Goal: Task Accomplishment & Management: Manage account settings

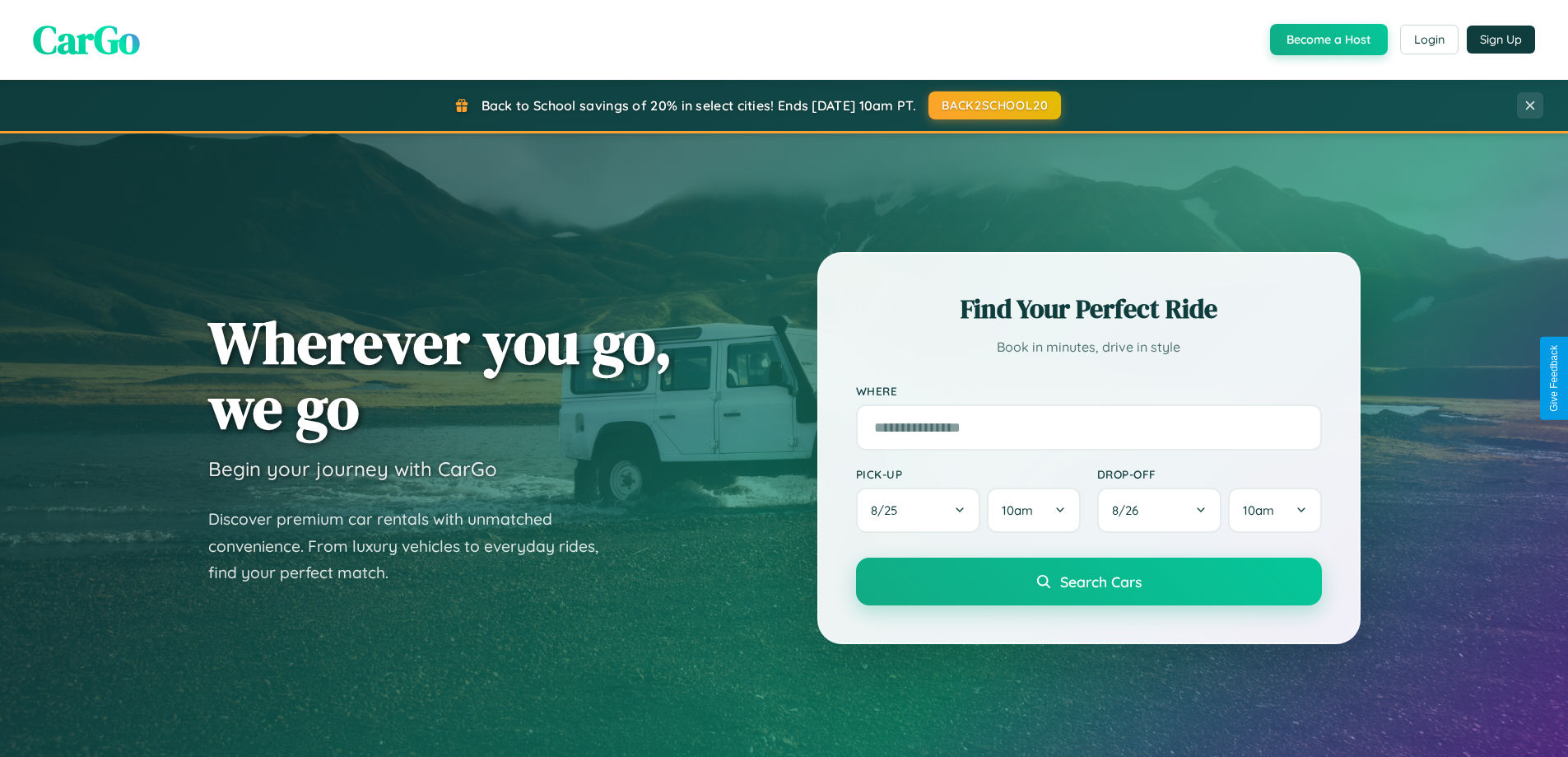
scroll to position [3169, 0]
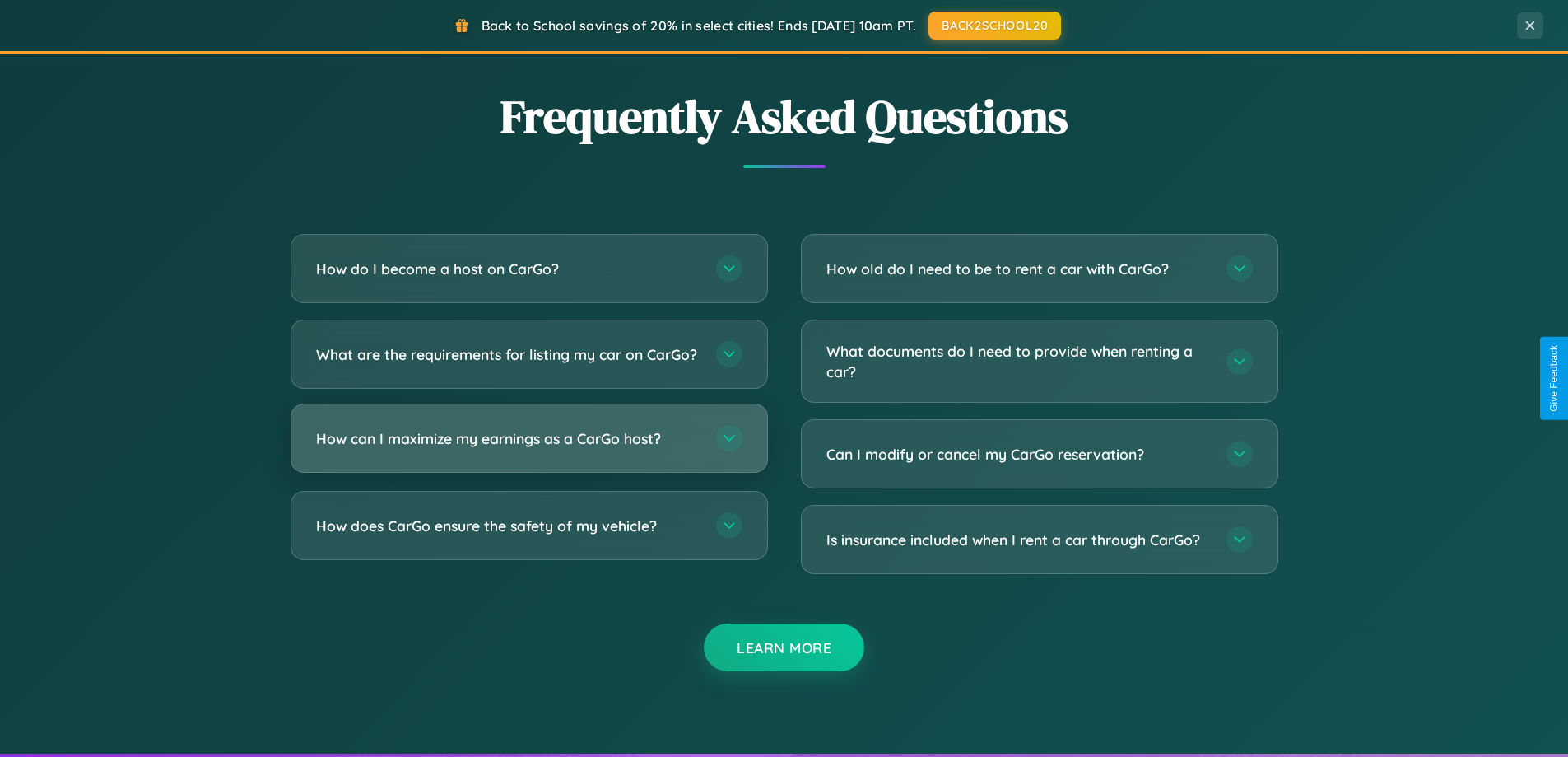
click at [528, 449] on h3 "How can I maximize my earnings as a CarGo host?" at bounding box center [507, 438] width 383 height 20
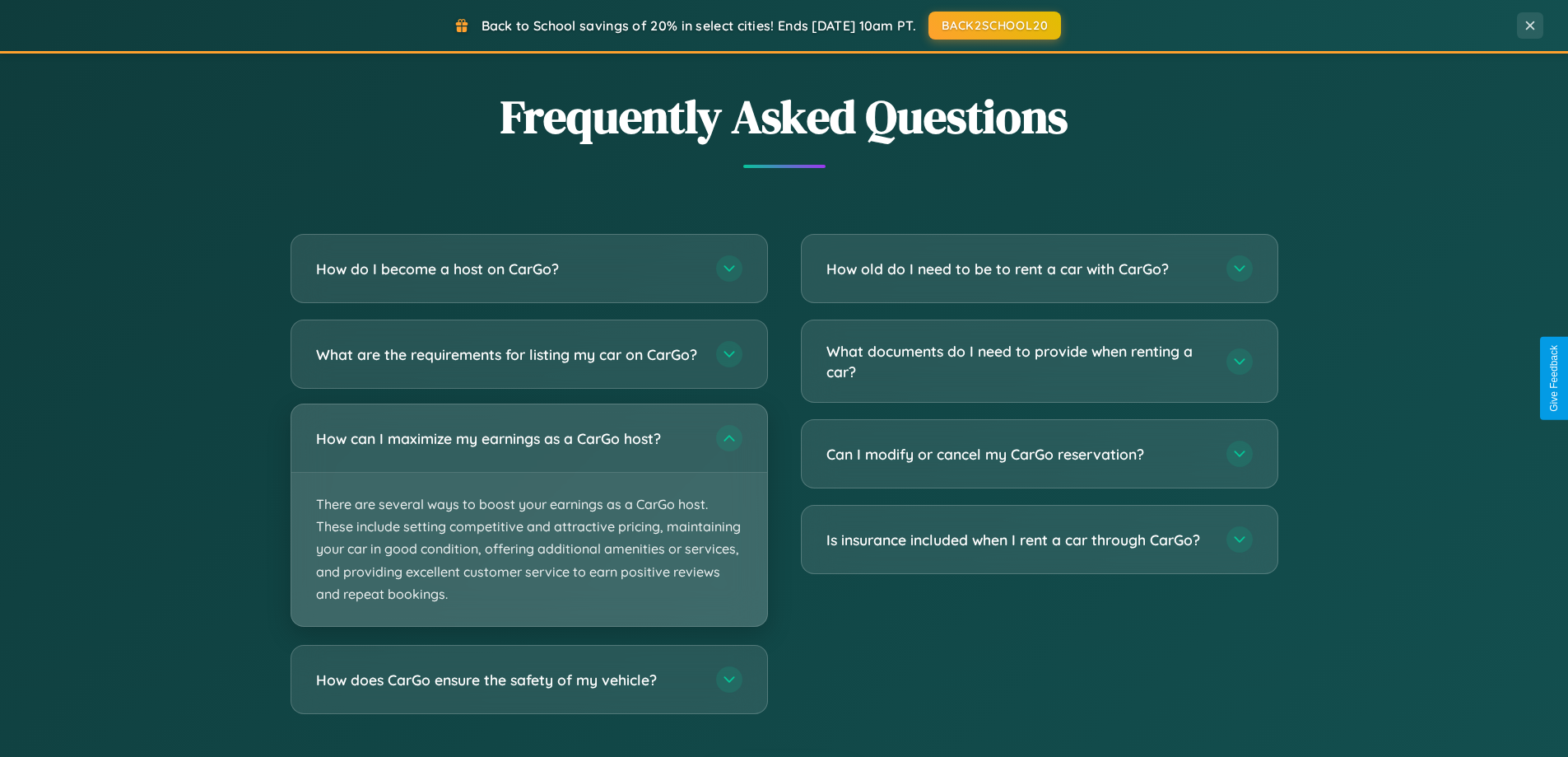
click at [528, 529] on p "There are several ways to boost your earnings as a CarGo host. These include se…" at bounding box center [529, 549] width 476 height 153
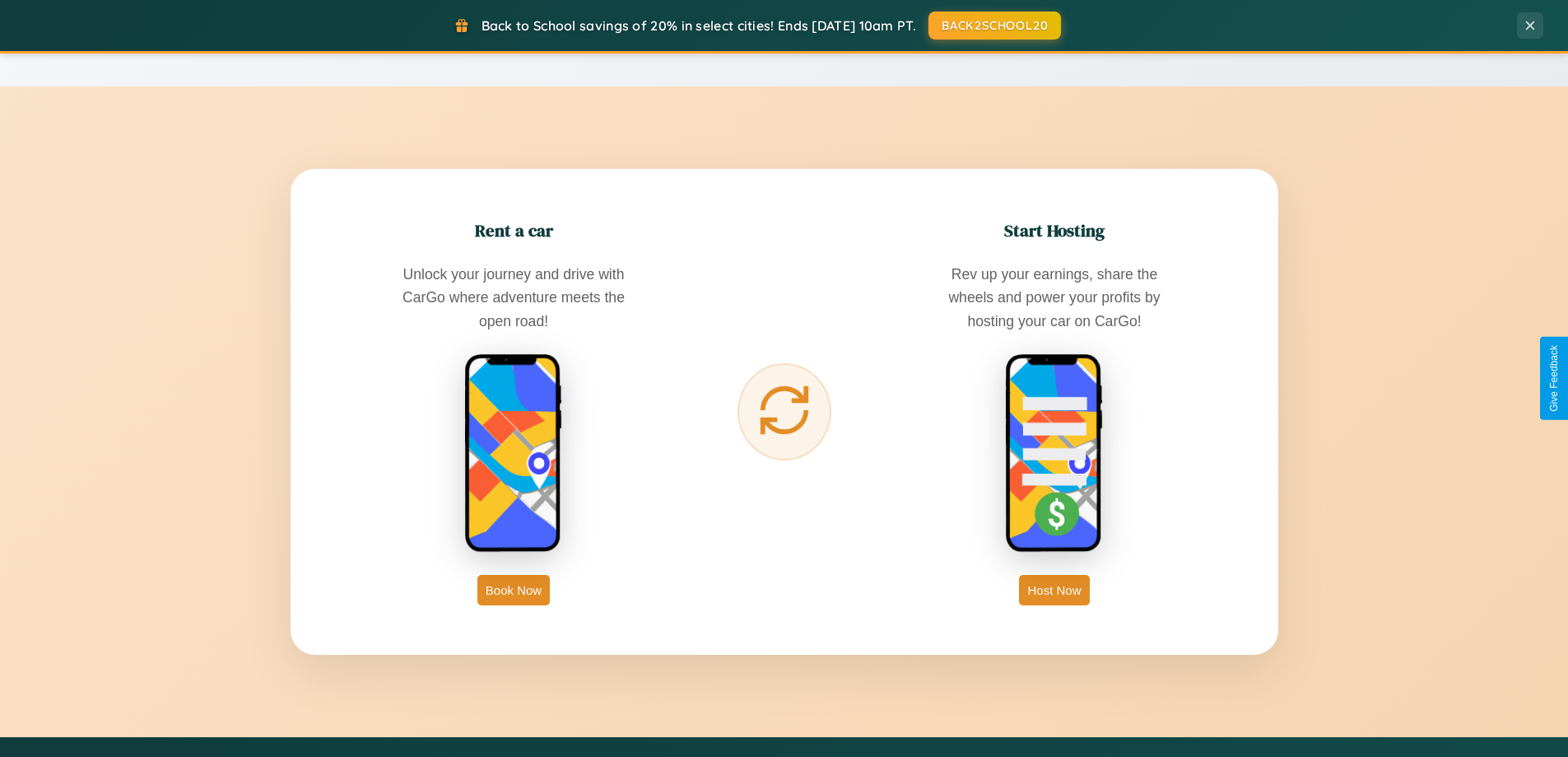
scroll to position [0, 0]
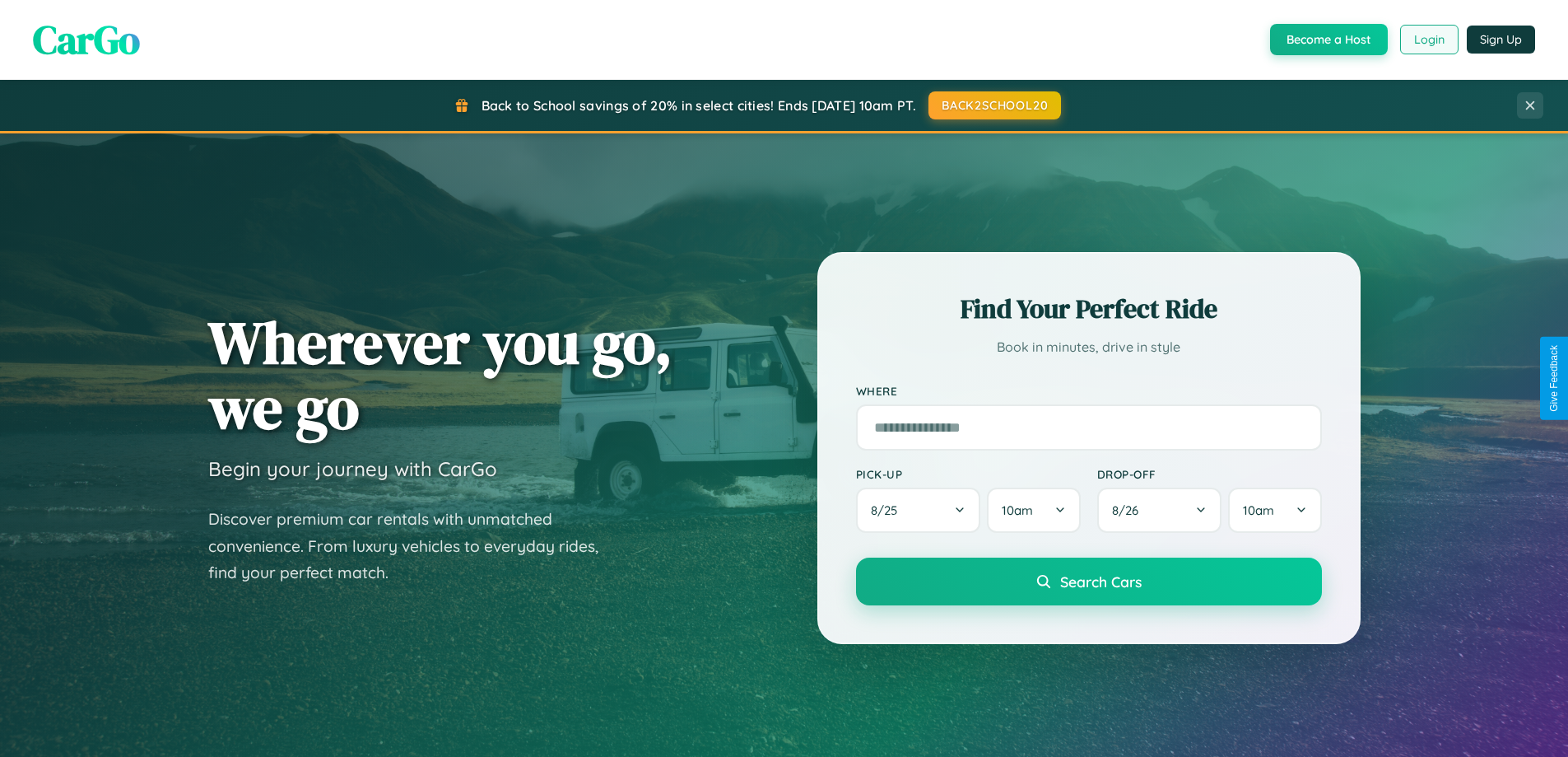
click at [1428, 40] on button "Login" at bounding box center [1429, 39] width 58 height 29
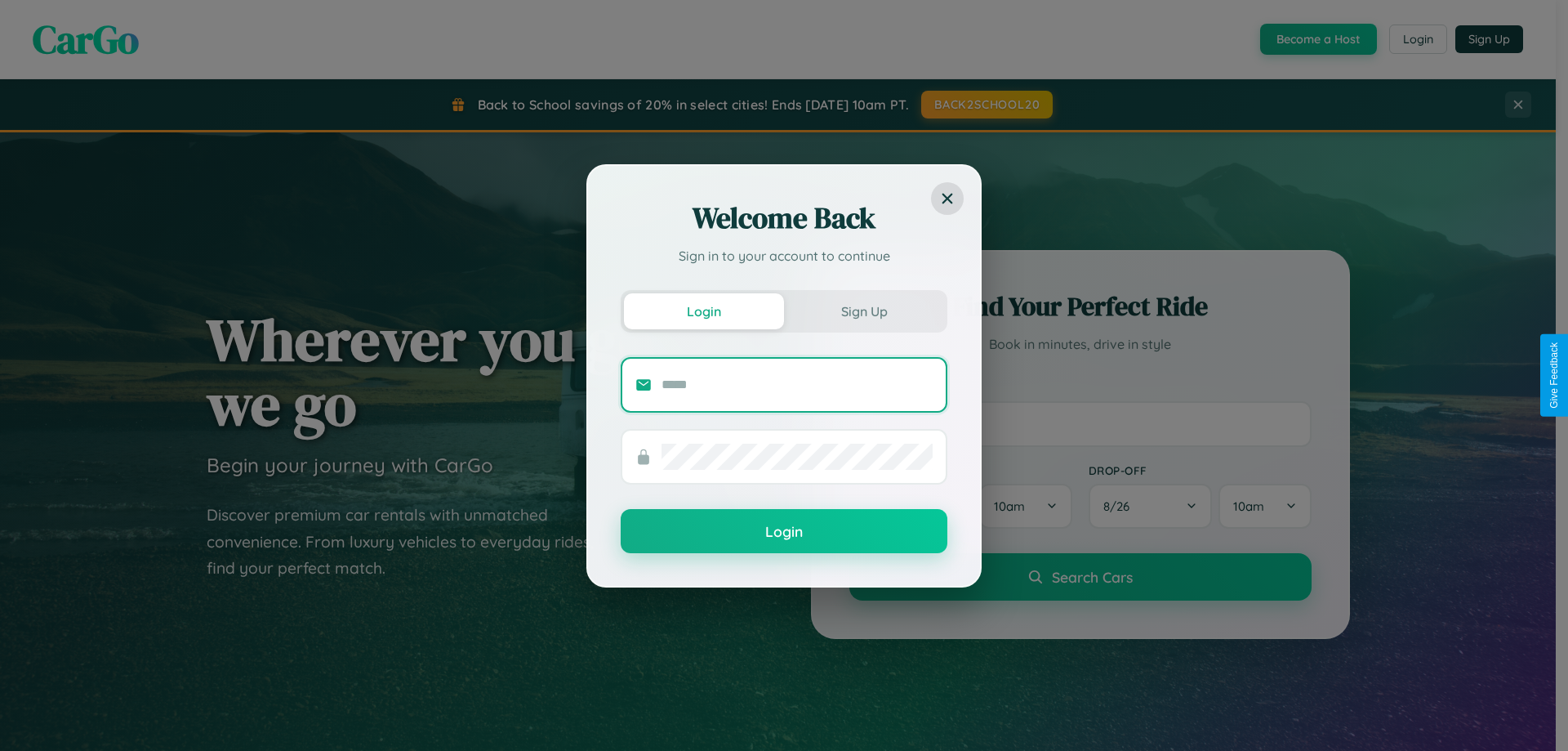
click at [797, 384] on input "text" at bounding box center [796, 385] width 271 height 26
type input "**********"
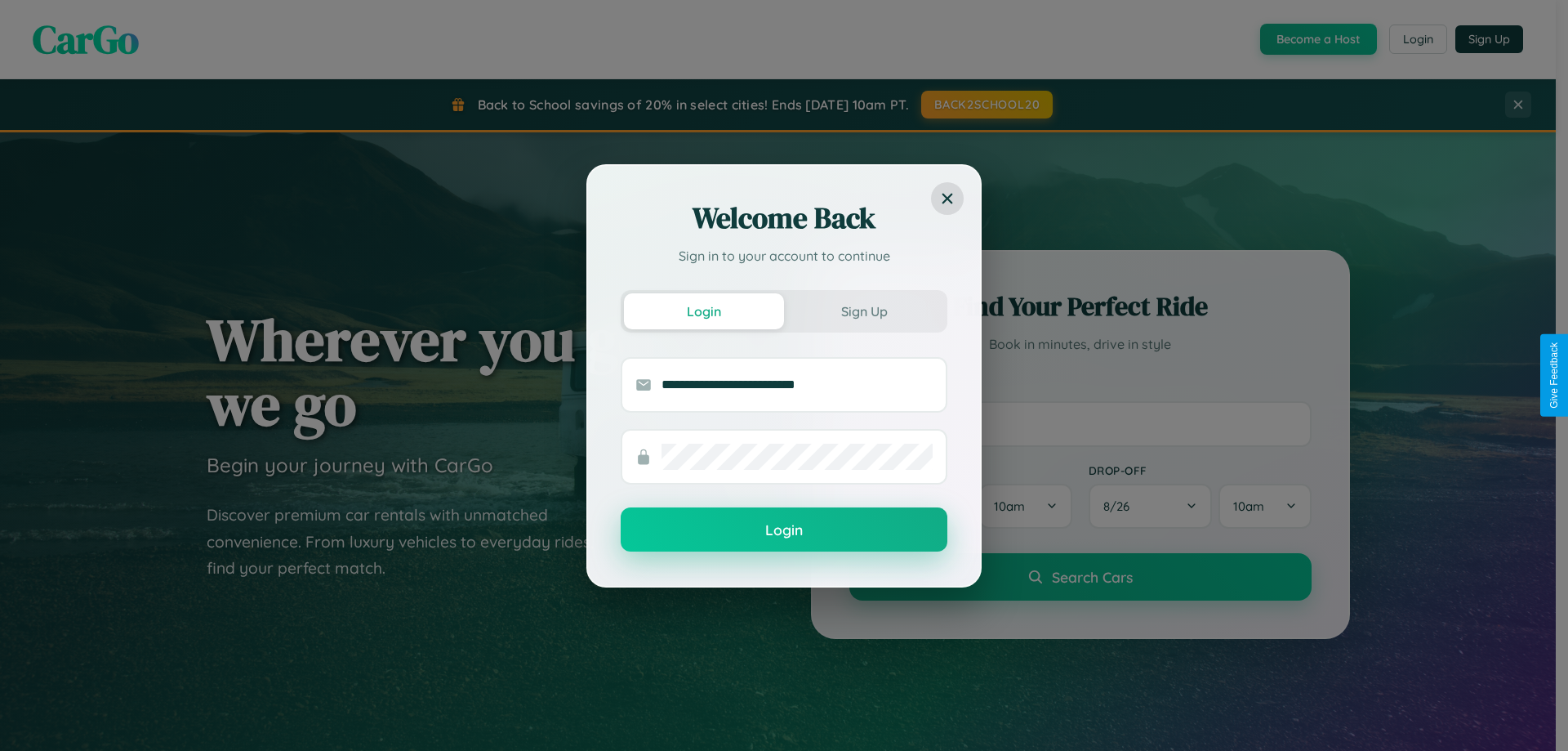
click at [784, 531] on button "Login" at bounding box center [784, 530] width 327 height 44
